Goal: Book appointment/travel/reservation

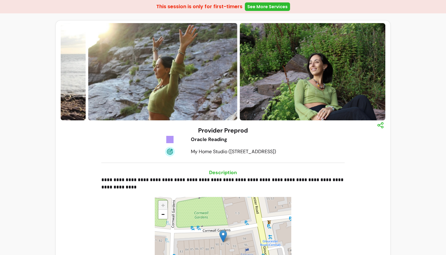
click at [262, 6] on link "See More Services" at bounding box center [267, 6] width 45 height 8
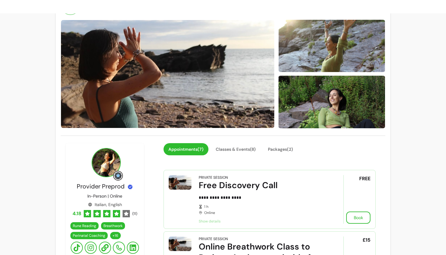
scroll to position [43, 0]
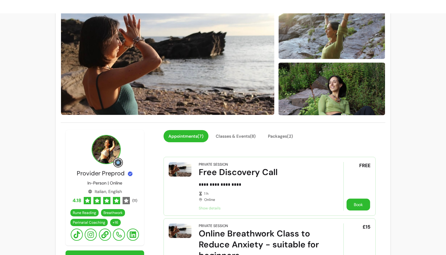
click at [360, 206] on button "Book" at bounding box center [359, 204] width 24 height 12
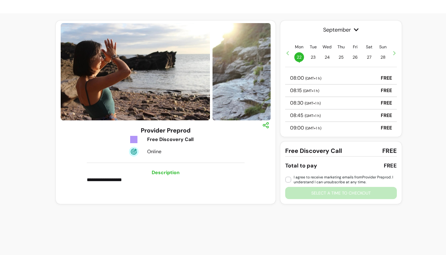
click at [321, 93] on div "08:15 ( GMT+1 h ) FREE" at bounding box center [341, 90] width 112 height 12
